Goal: Task Accomplishment & Management: Use online tool/utility

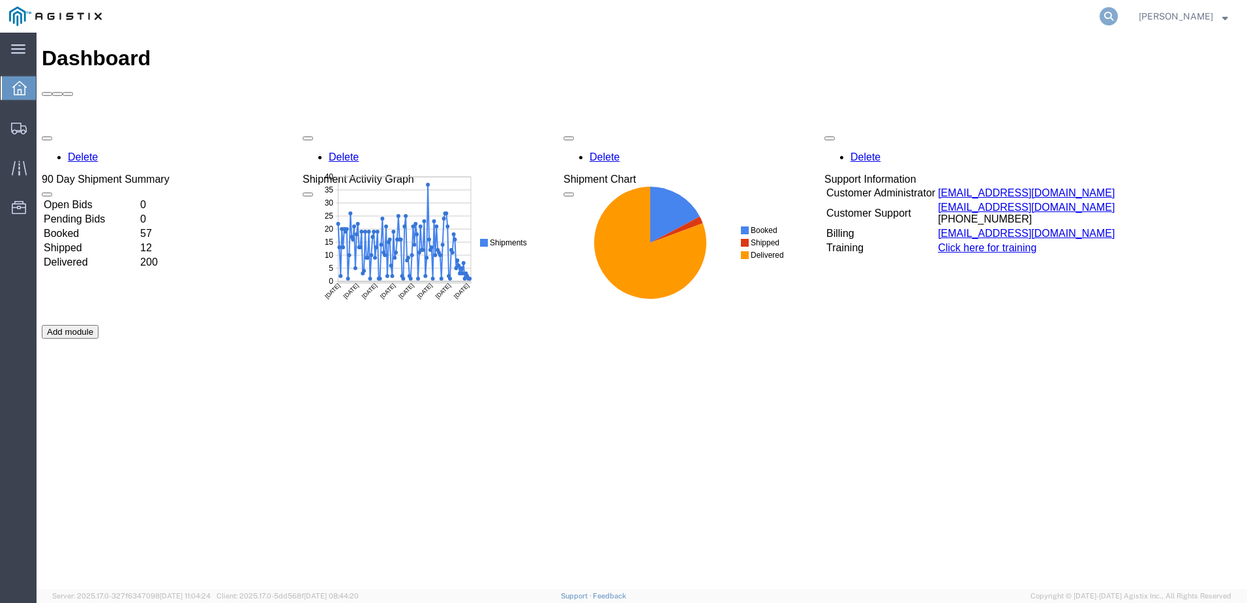
click at [1118, 14] on icon at bounding box center [1109, 16] width 18 height 18
click at [830, 17] on input "search" at bounding box center [901, 16] width 397 height 31
paste input "56525984"
type input "56525984"
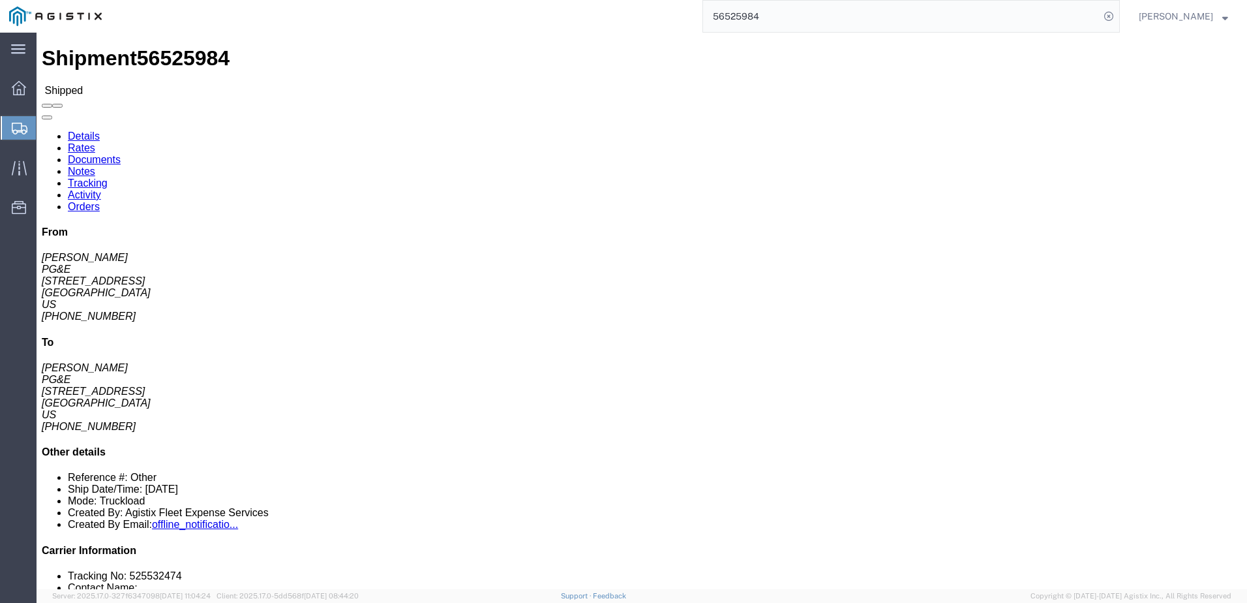
click span
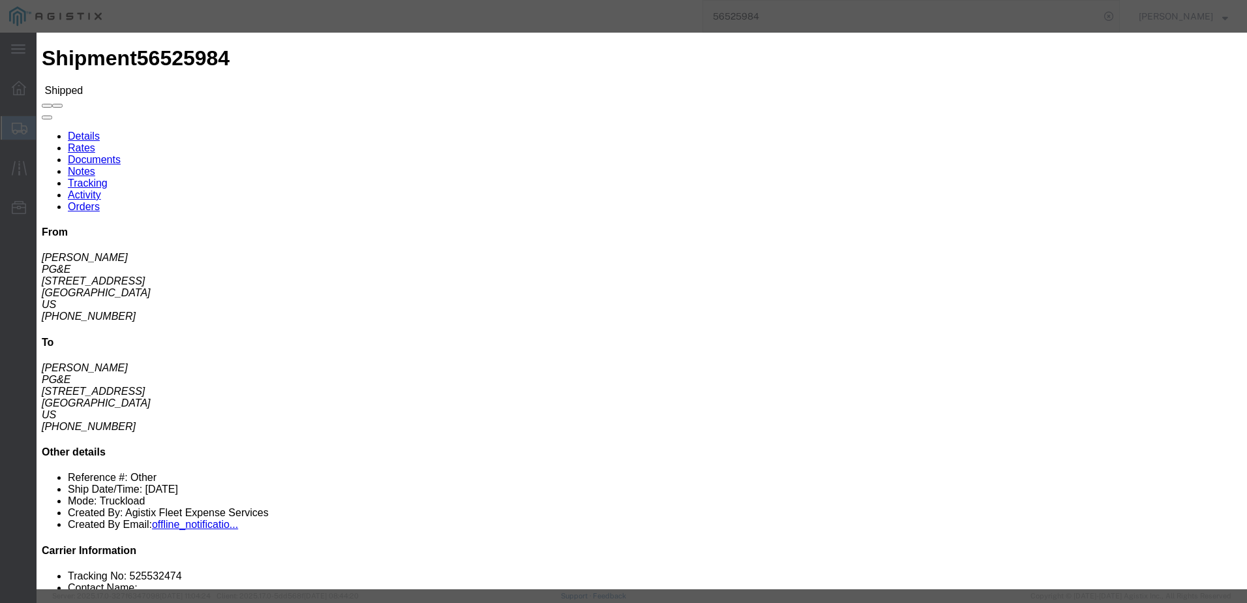
click input "text"
type input "[EMAIL_ADDRESS][DOMAIN_NAME]"
click input "PGE Fleet Bill Of Lading"
checkbox input "true"
click button "Send"
